Goal: Task Accomplishment & Management: Use online tool/utility

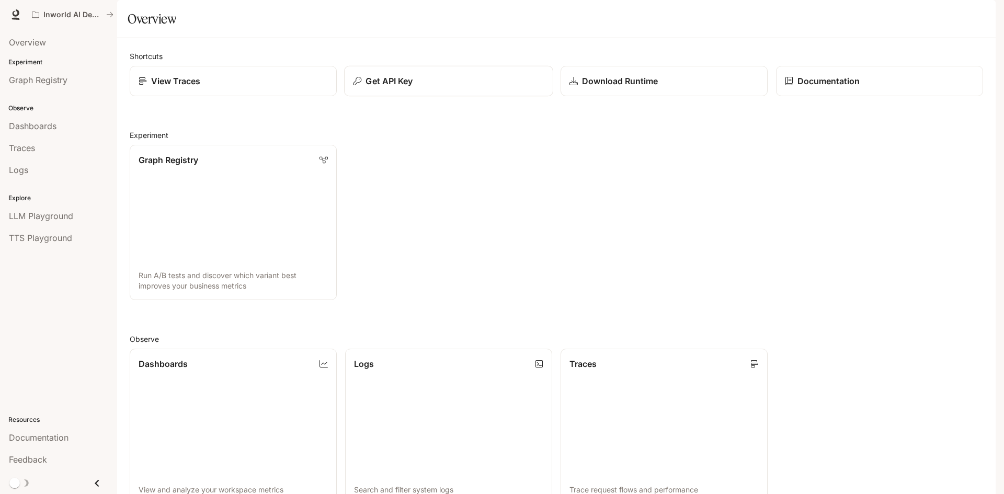
click at [382, 87] on p "Get API Key" at bounding box center [389, 81] width 47 height 13
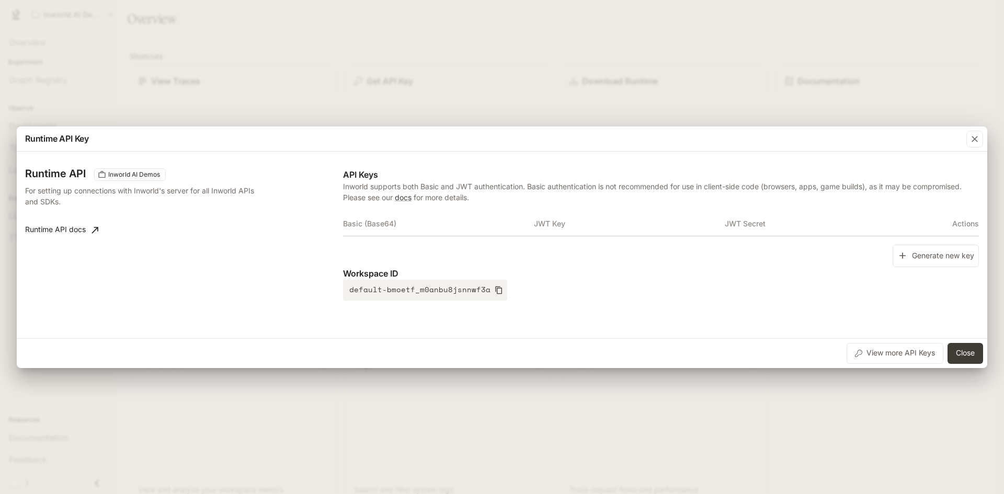
click at [392, 228] on th "Basic (Base64)" at bounding box center [438, 223] width 191 height 25
click at [970, 351] on button "Close" at bounding box center [966, 353] width 36 height 21
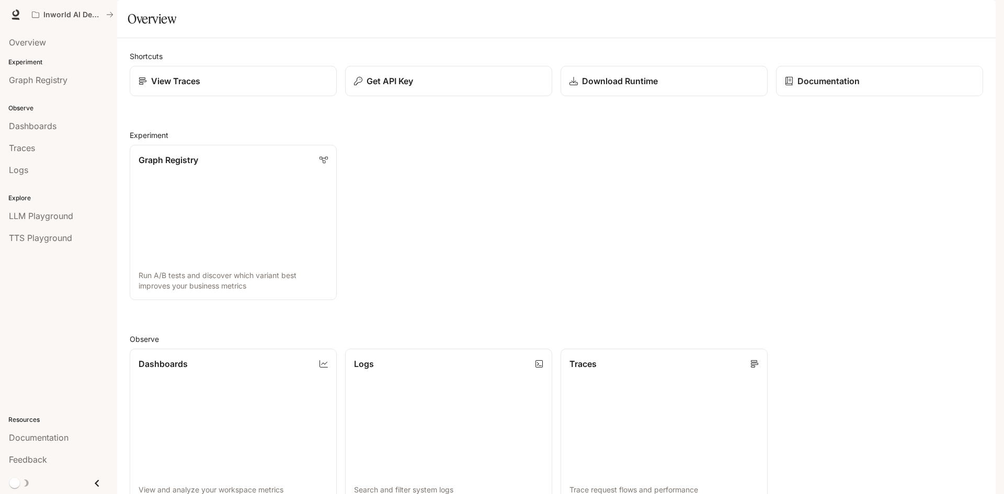
click at [984, 18] on img "button" at bounding box center [981, 14] width 15 height 15
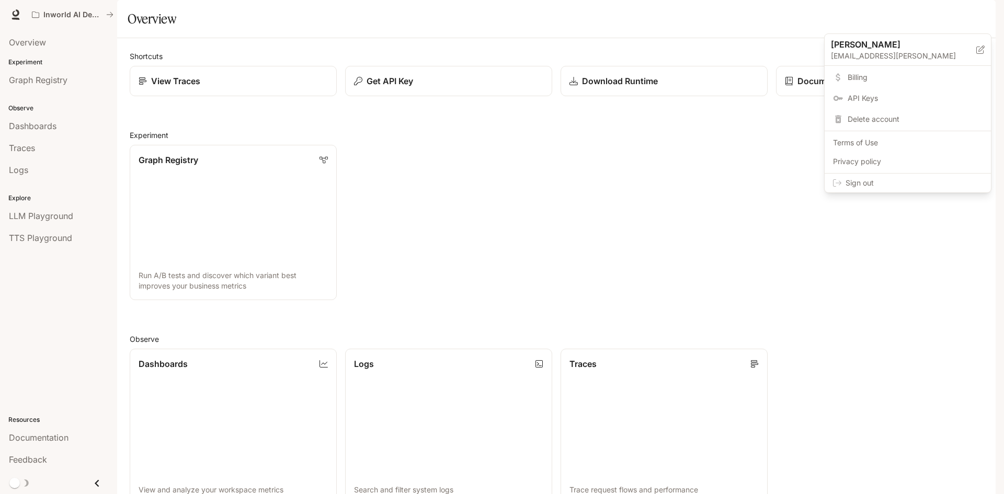
click at [448, 35] on div at bounding box center [502, 247] width 1004 height 494
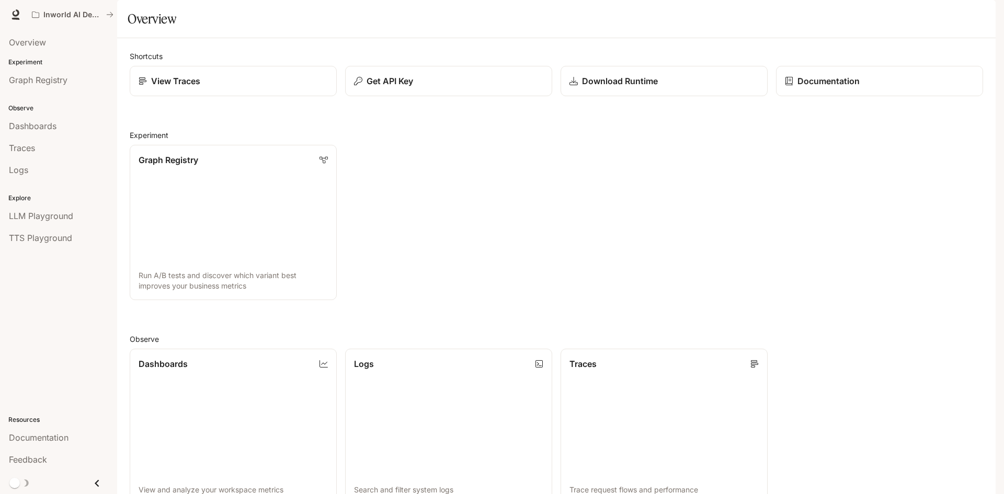
click at [981, 21] on img "button" at bounding box center [981, 14] width 15 height 15
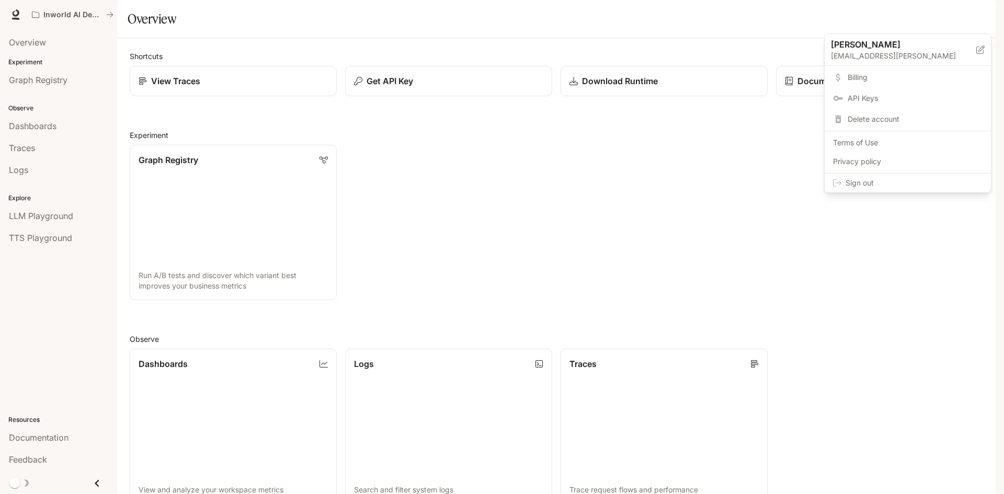
click at [395, 112] on div at bounding box center [502, 247] width 1004 height 494
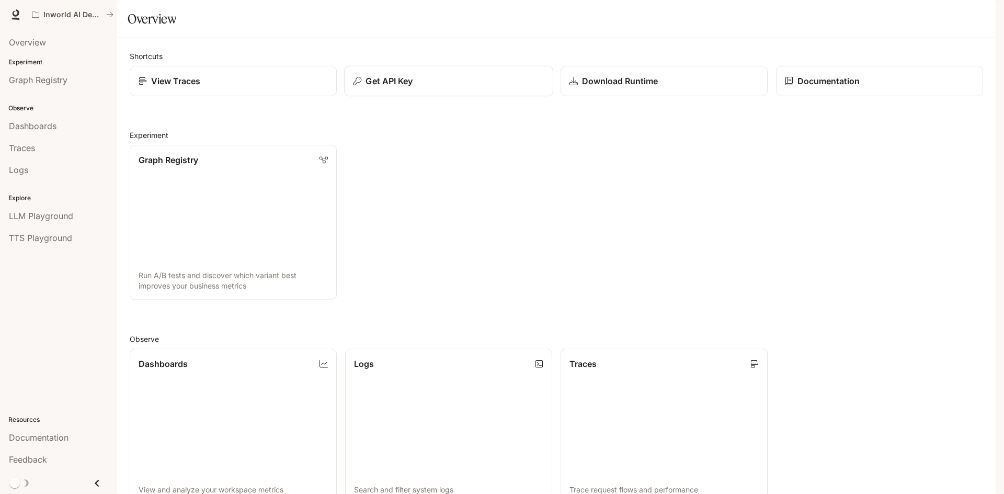
click at [373, 87] on p "Get API Key" at bounding box center [389, 81] width 47 height 13
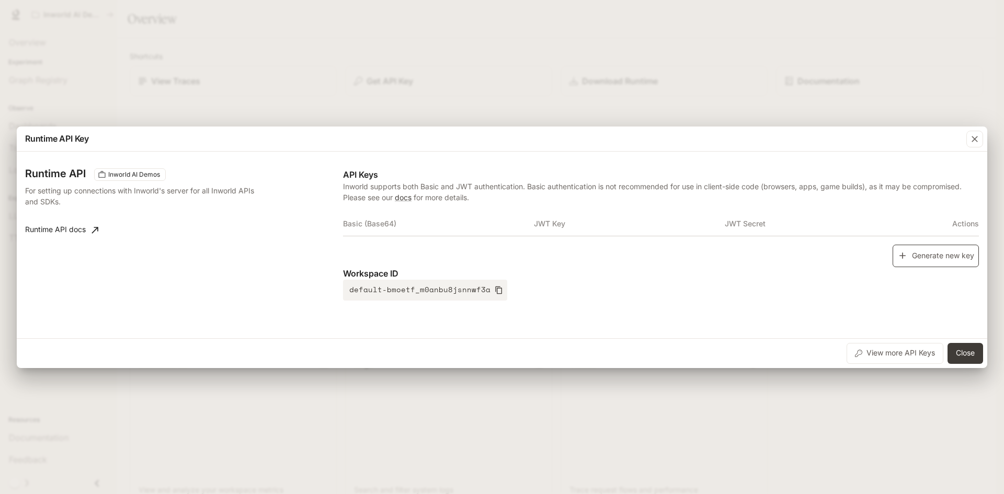
click at [960, 255] on button "Generate new key" at bounding box center [936, 256] width 86 height 22
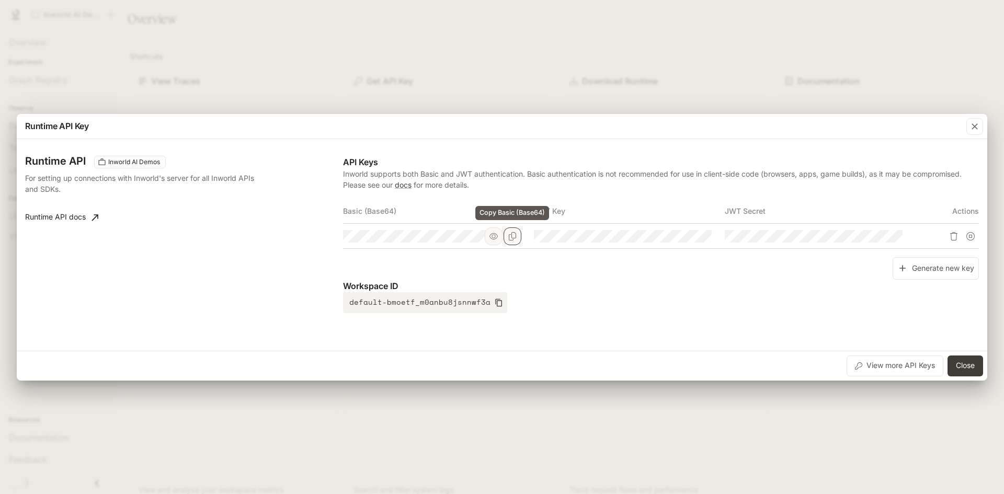
click at [513, 238] on icon "Copy Basic (Base64)" at bounding box center [513, 236] width 8 height 8
